Goal: Information Seeking & Learning: Check status

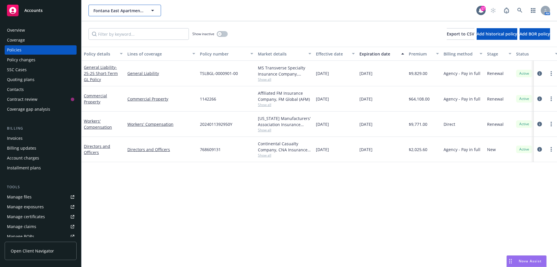
click at [153, 11] on icon "button" at bounding box center [152, 10] width 3 height 1
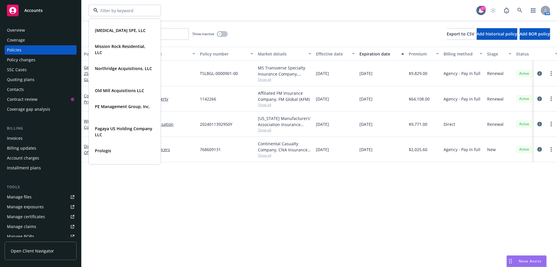
scroll to position [465, 0]
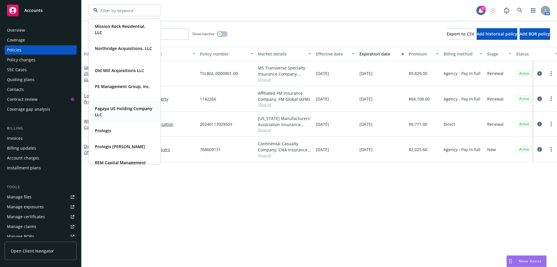
click at [125, 111] on strong "Pagaya US Holding Company LLC" at bounding box center [123, 112] width 57 height 12
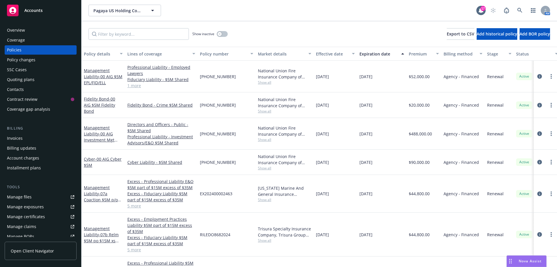
click at [29, 82] on div "Quoting plans" at bounding box center [21, 79] width 28 height 9
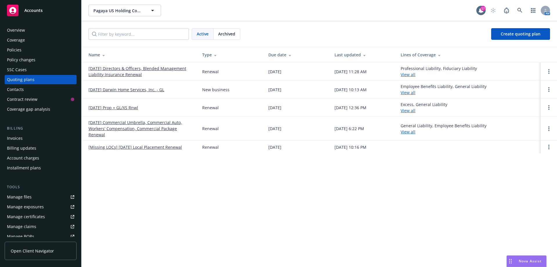
click at [121, 109] on link "[DATE] Prop + GL/XS Rnwl" at bounding box center [114, 108] width 50 height 6
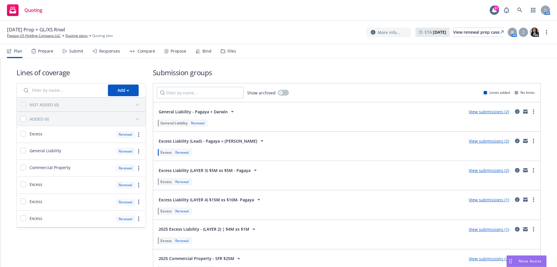
click at [107, 54] on div "Responses" at bounding box center [107, 51] width 28 height 14
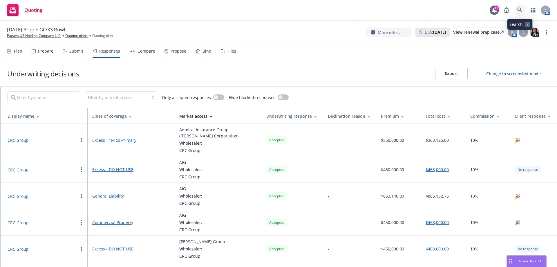
click at [520, 8] on icon at bounding box center [520, 10] width 5 height 5
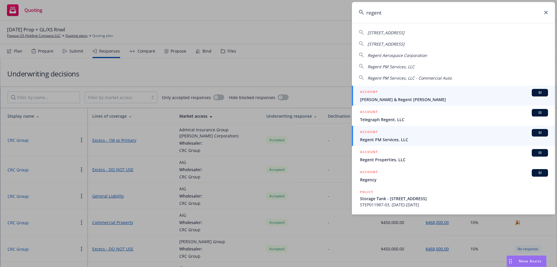
type input "regent"
click at [393, 141] on span "Regent PM Services, LLC" at bounding box center [454, 139] width 188 height 6
